Goal: Find specific page/section: Find specific page/section

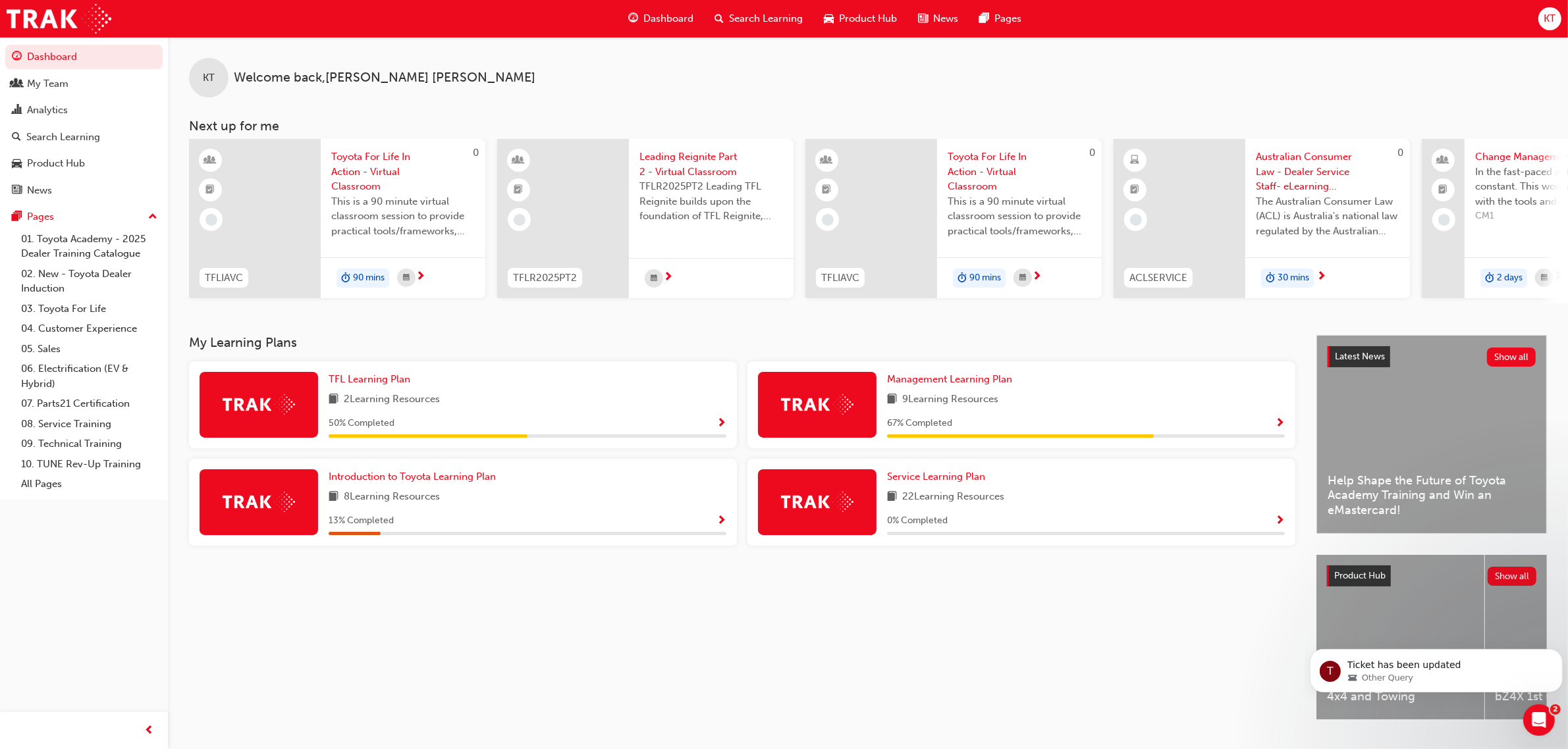
click at [455, 90] on div "KT Welcome back , [PERSON_NAME]" at bounding box center [868, 67] width 1400 height 60
click at [676, 12] on span "Dashboard" at bounding box center [668, 19] width 50 height 15
click at [32, 479] on link "All Pages" at bounding box center [89, 484] width 147 height 21
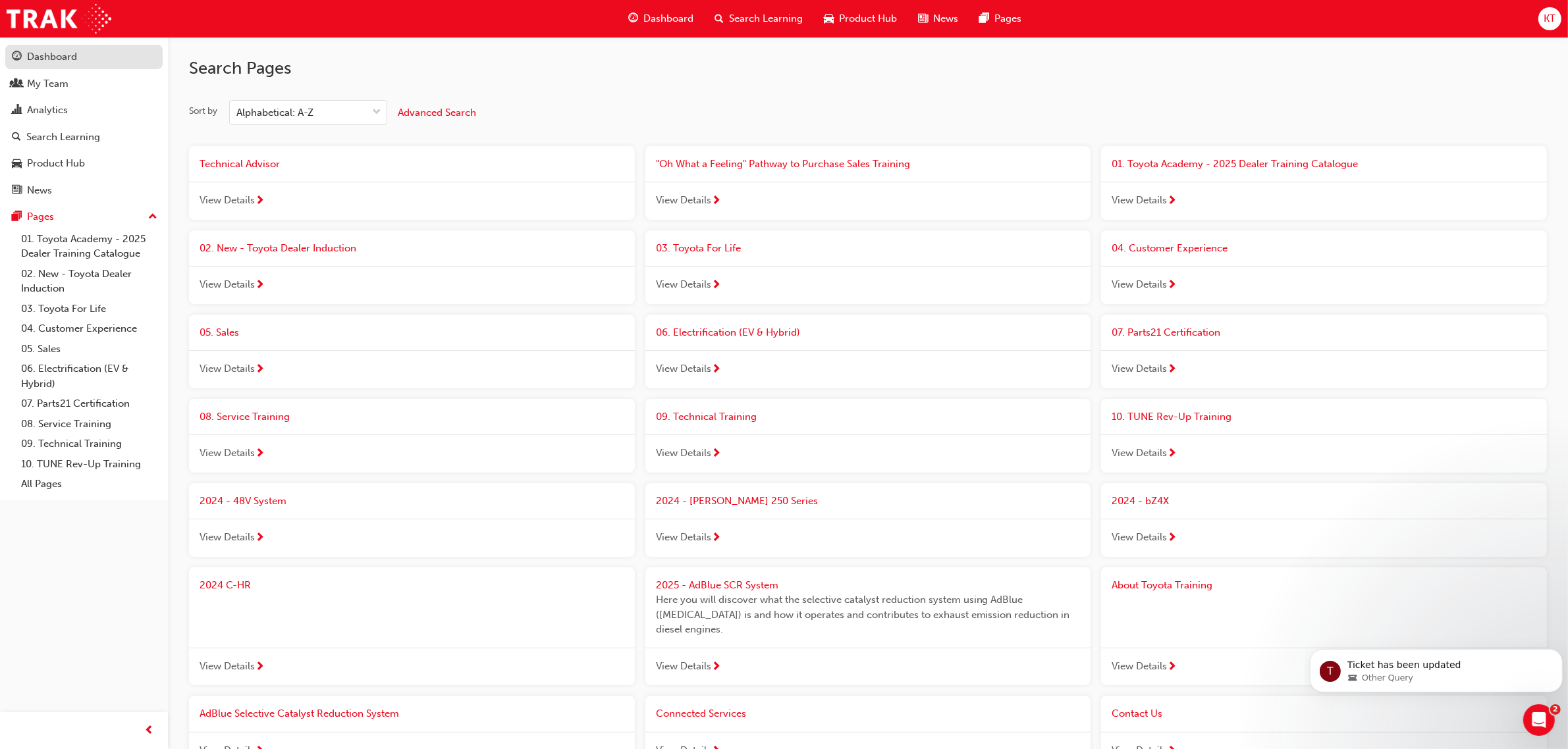
click at [46, 54] on div "Dashboard" at bounding box center [51, 57] width 50 height 15
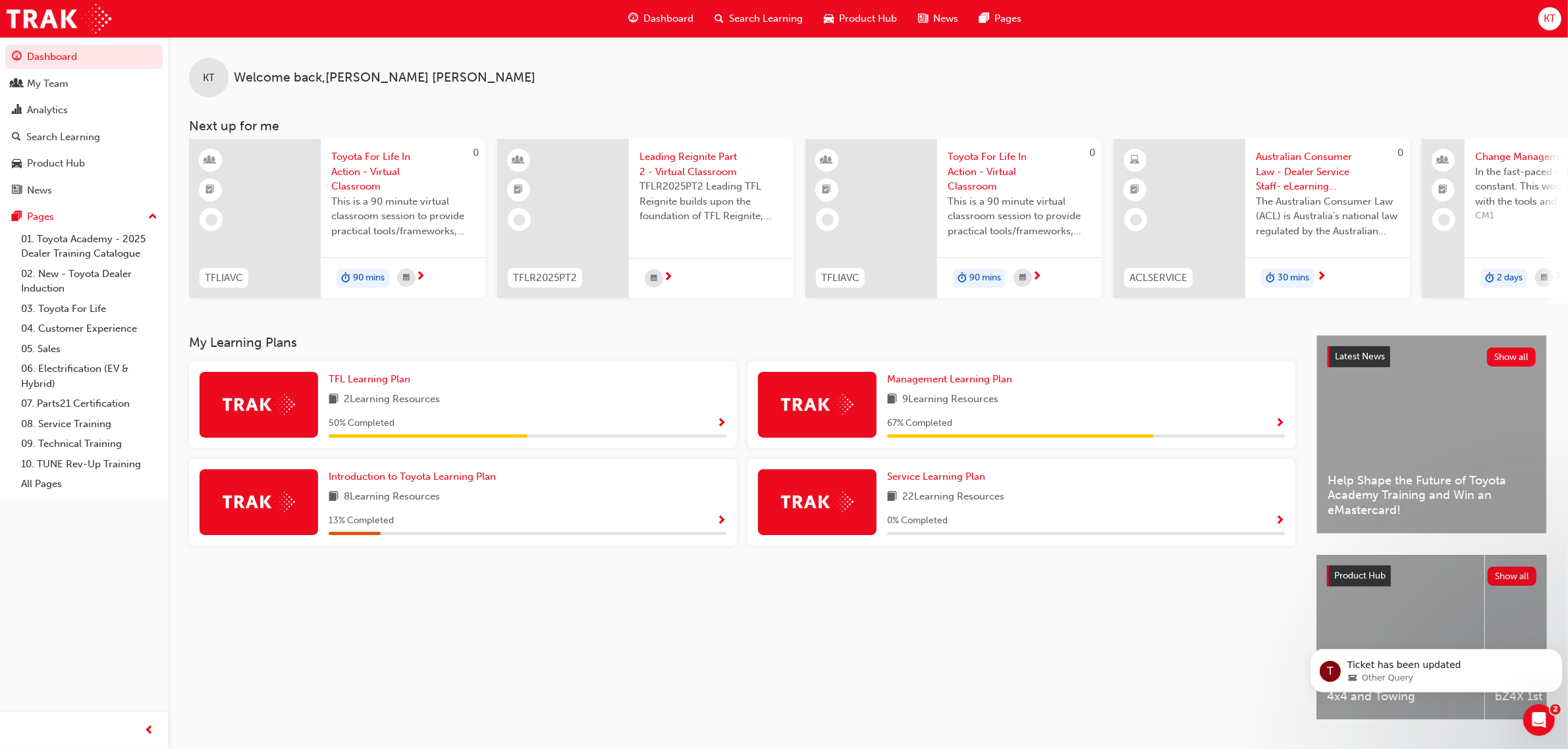
click at [291, 71] on span "Welcome back , [PERSON_NAME]" at bounding box center [385, 78] width 302 height 15
click at [208, 73] on span "KT" at bounding box center [209, 78] width 12 height 15
click at [102, 83] on div "My Team" at bounding box center [84, 84] width 144 height 16
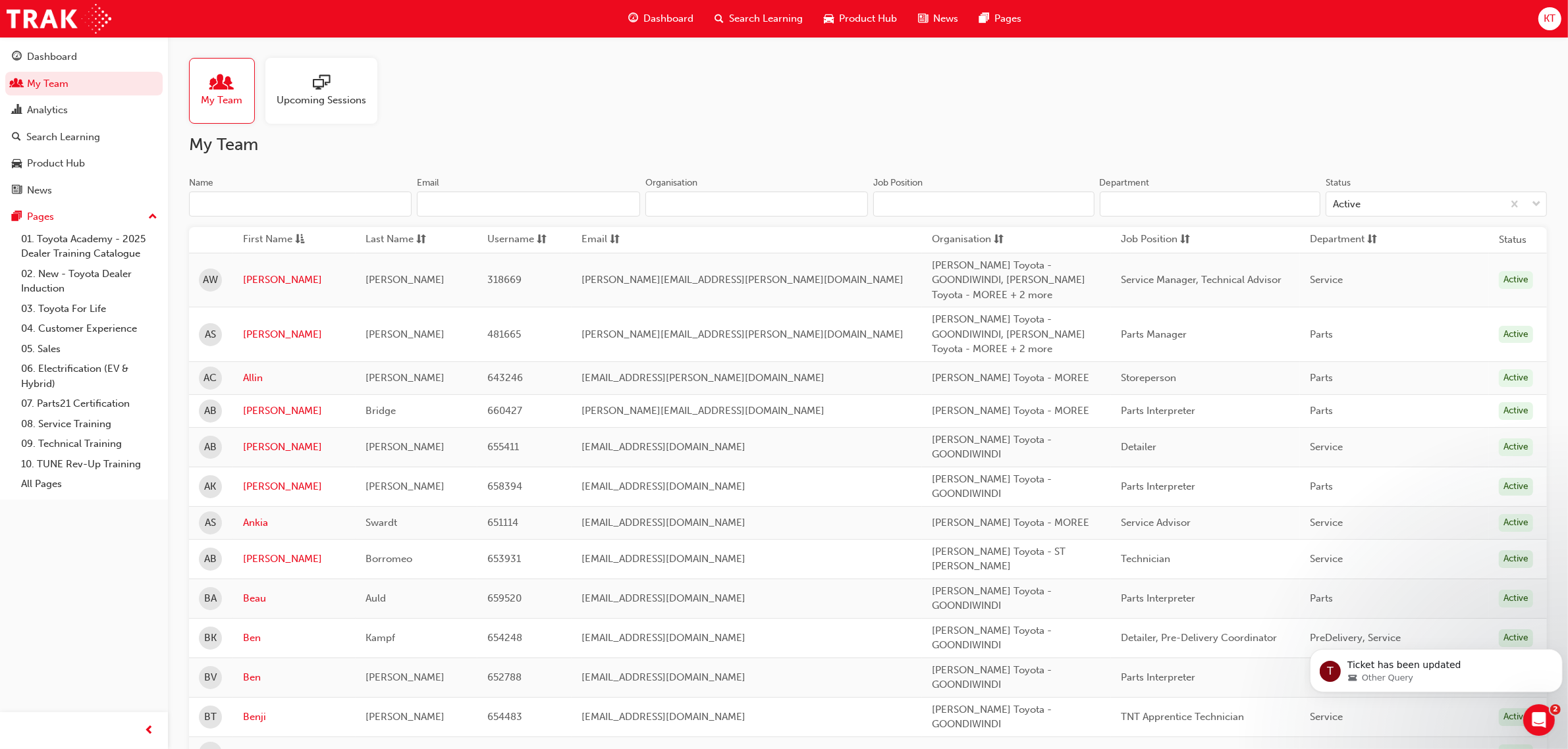
click at [298, 211] on input "Name" at bounding box center [300, 204] width 222 height 25
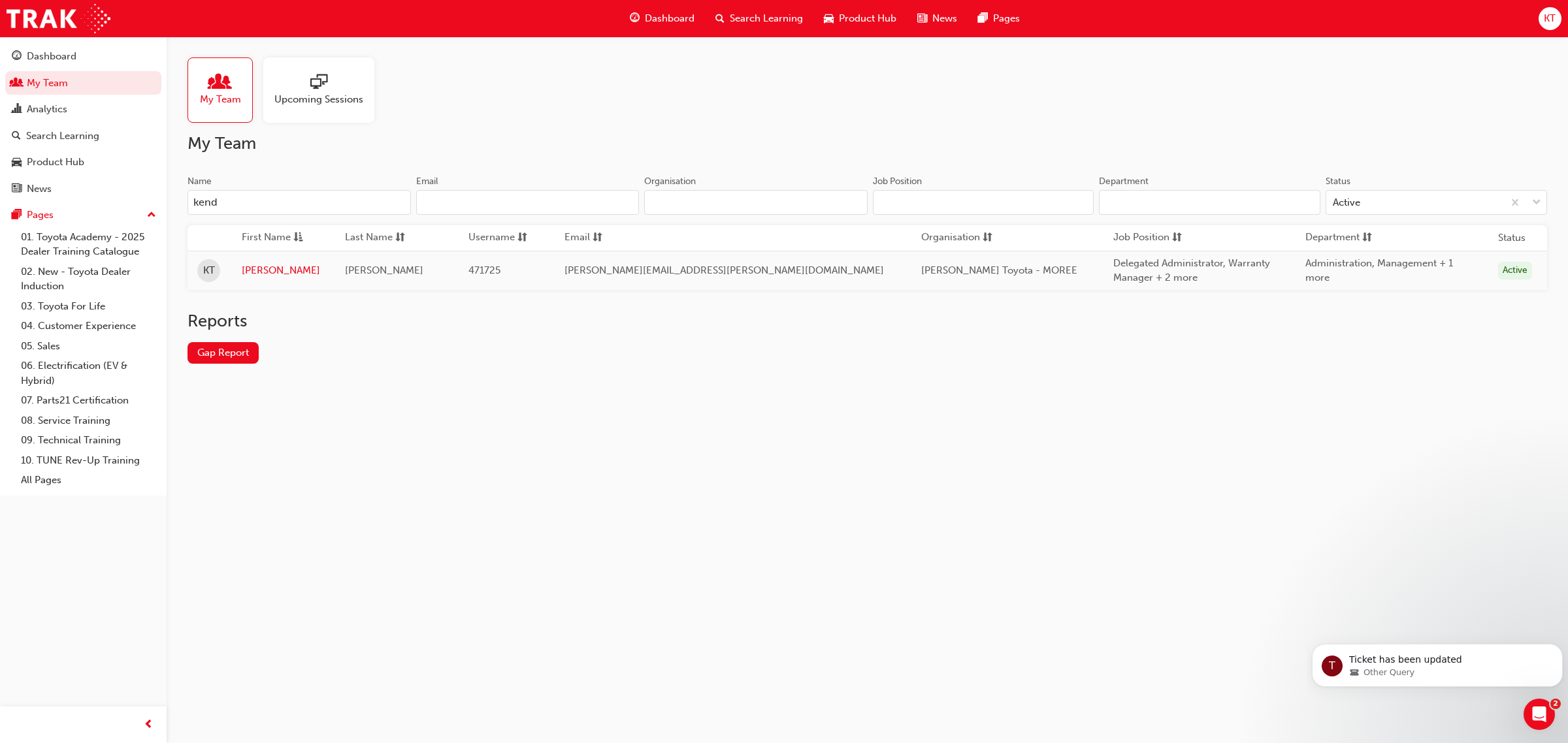
type input "kend"
click at [1160, 472] on div "My Team Upcoming Sessions My Team Name kend Email Organisation Job Position Dep…" at bounding box center [784, 372] width 1568 height 743
click at [268, 269] on link "[PERSON_NAME]" at bounding box center [283, 271] width 84 height 15
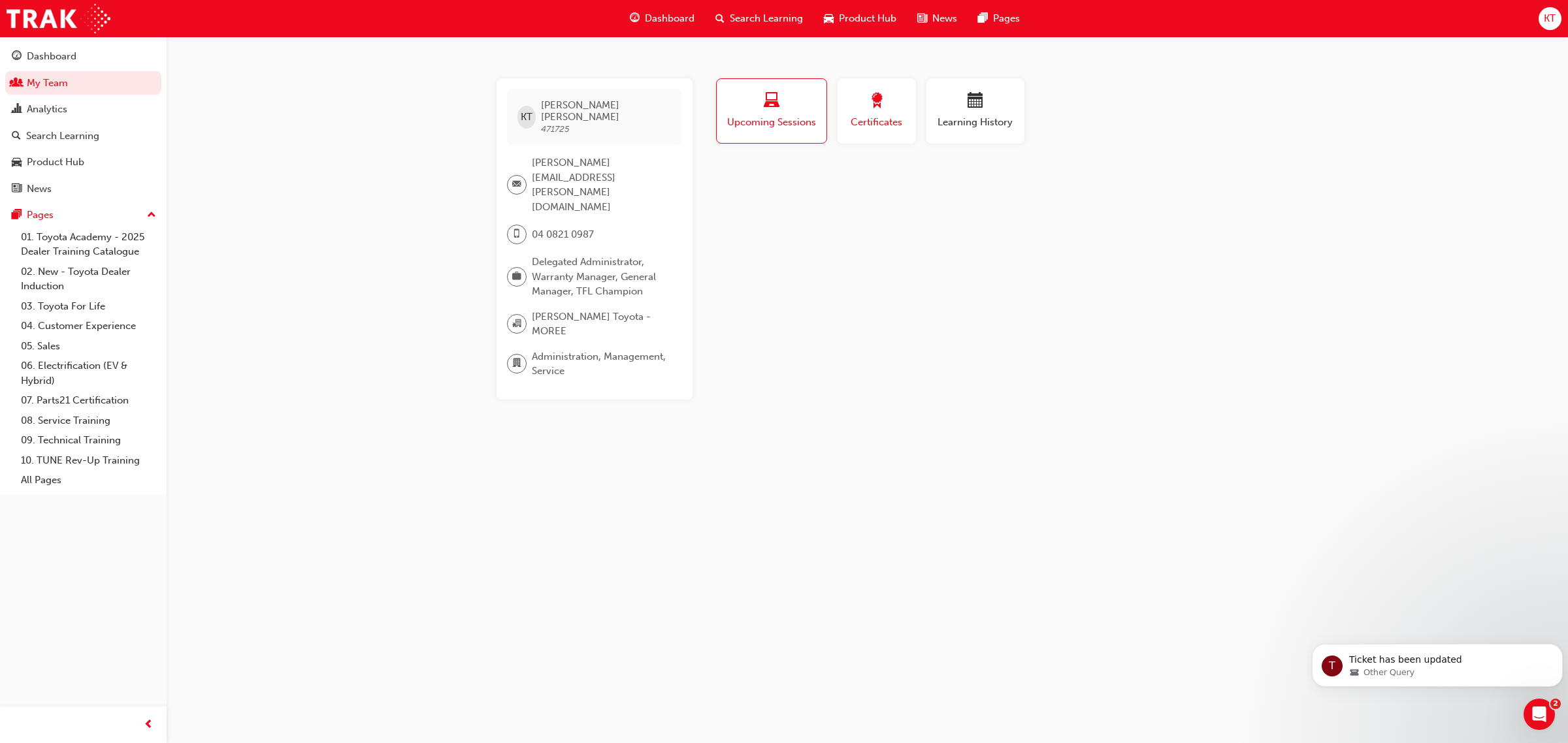
click at [869, 118] on span "Certificates" at bounding box center [877, 122] width 59 height 15
click at [985, 103] on div "button" at bounding box center [975, 103] width 78 height 20
